Goal: Book appointment/travel/reservation

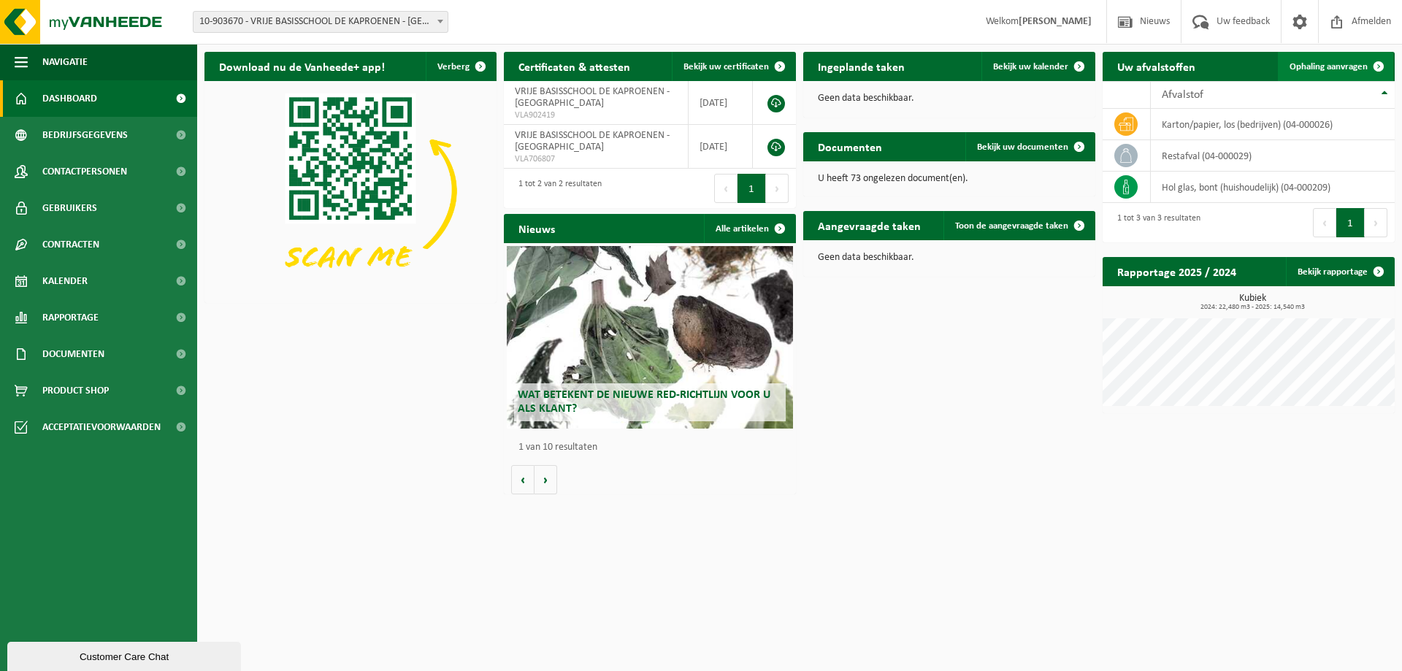
click at [1339, 66] on span "Ophaling aanvragen" at bounding box center [1328, 66] width 78 height 9
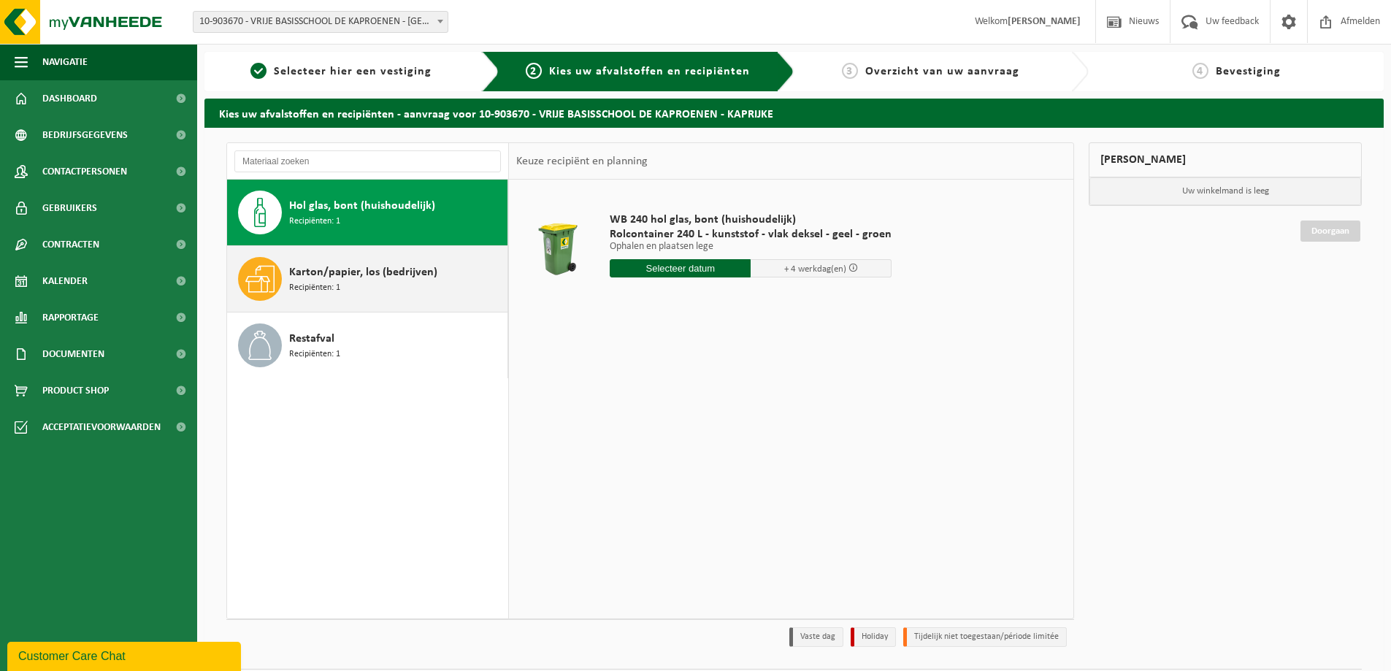
click at [315, 281] on span "Recipiënten: 1" at bounding box center [314, 288] width 51 height 14
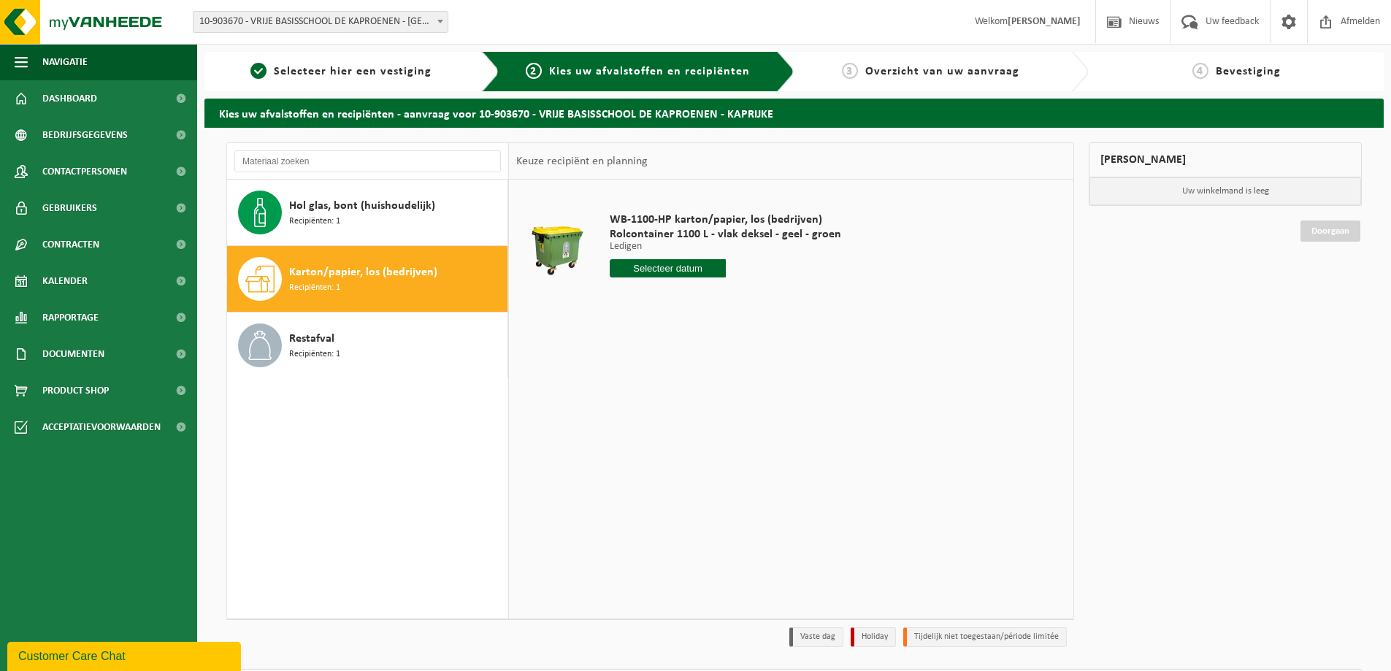
click at [645, 270] on input "text" at bounding box center [668, 268] width 116 height 18
click at [706, 425] on div "25" at bounding box center [701, 421] width 26 height 23
type input "Van [DATE]"
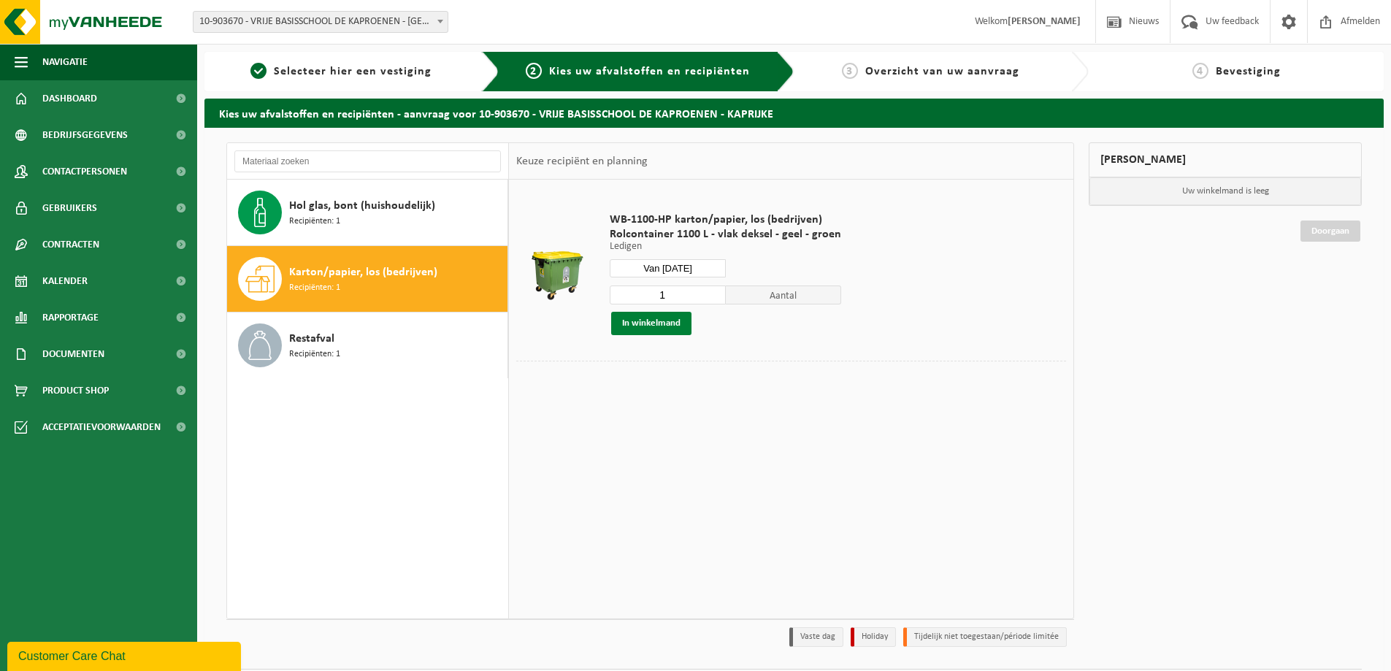
click at [681, 321] on button "In winkelmand" at bounding box center [651, 323] width 80 height 23
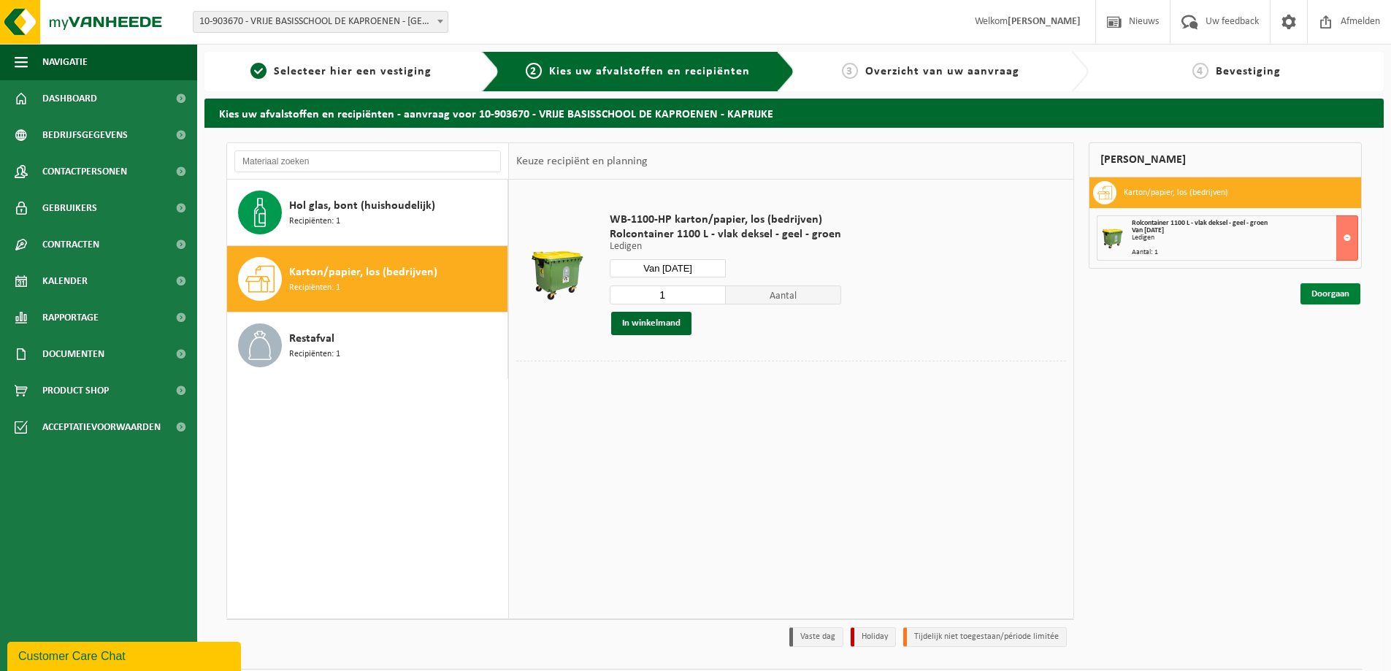
click at [1327, 288] on link "Doorgaan" at bounding box center [1330, 293] width 60 height 21
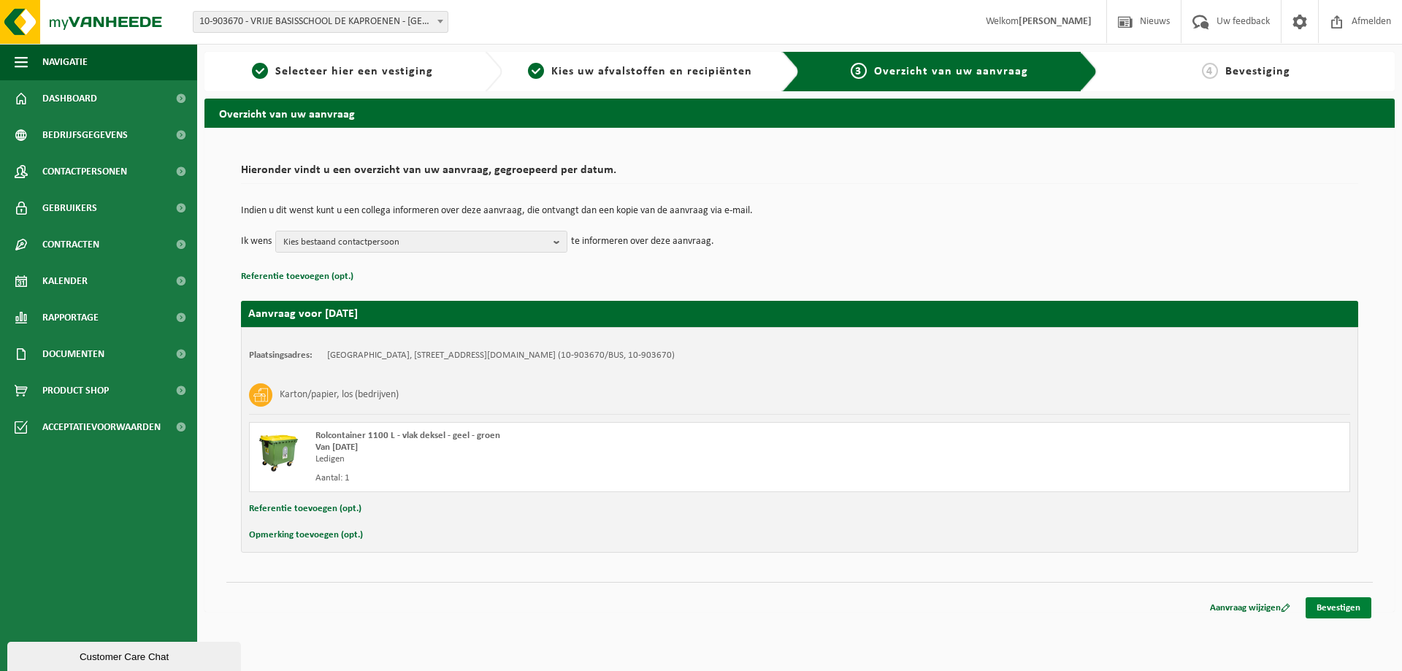
click at [1341, 605] on link "Bevestigen" at bounding box center [1339, 607] width 66 height 21
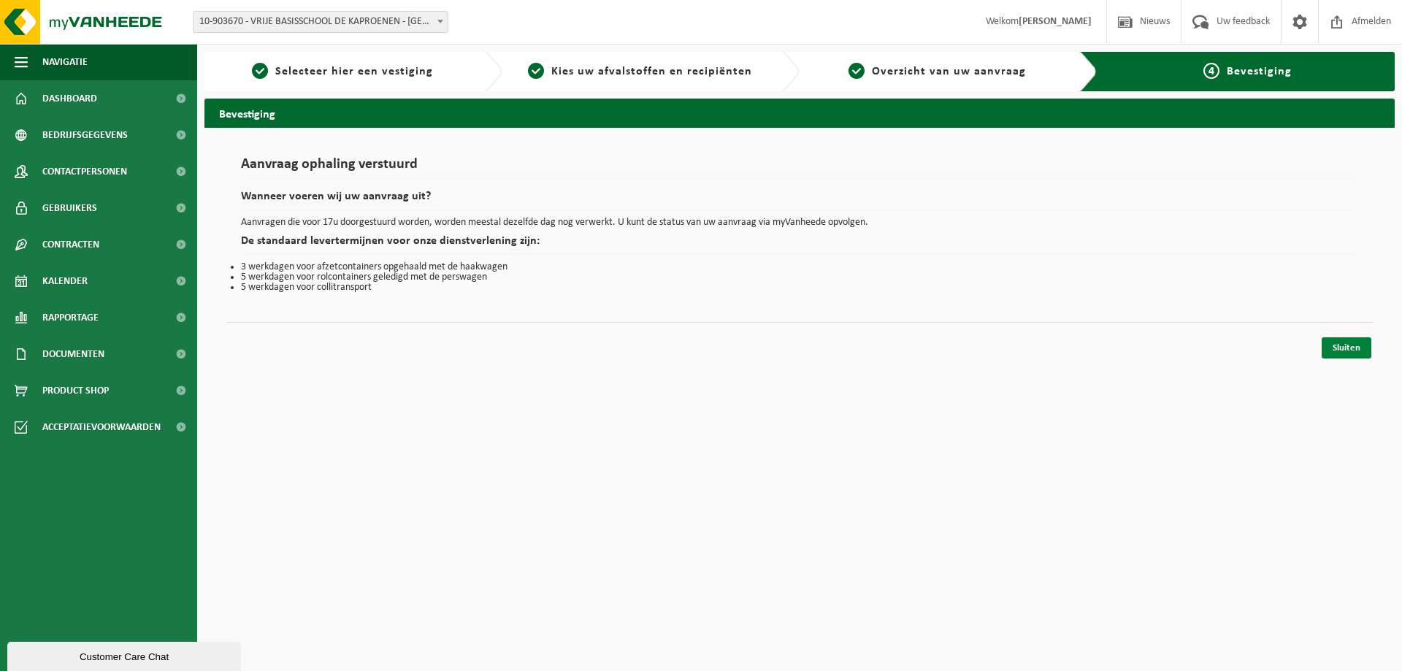
click at [1352, 346] on link "Sluiten" at bounding box center [1347, 347] width 50 height 21
